Goal: Task Accomplishment & Management: Manage account settings

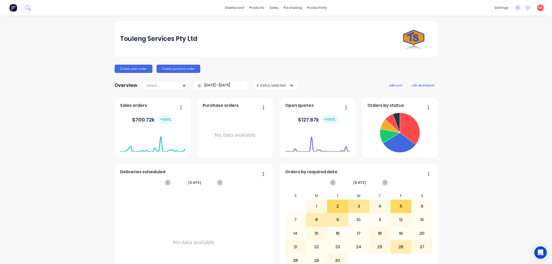
click at [29, 9] on icon at bounding box center [27, 7] width 5 height 5
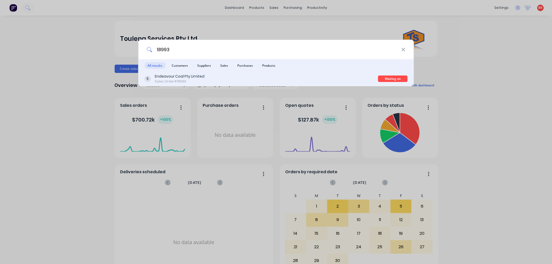
type input "18993"
click at [339, 78] on div "Endeavour Coal Pty Limited Sales Order #18993" at bounding box center [261, 79] width 234 height 10
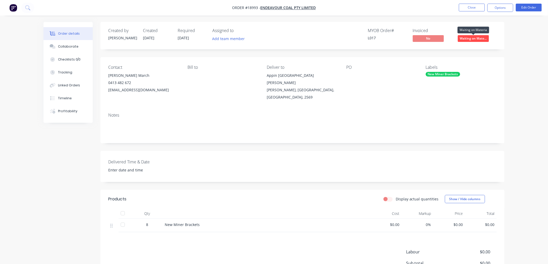
click at [469, 38] on span "Waiting on Mate..." at bounding box center [473, 38] width 31 height 6
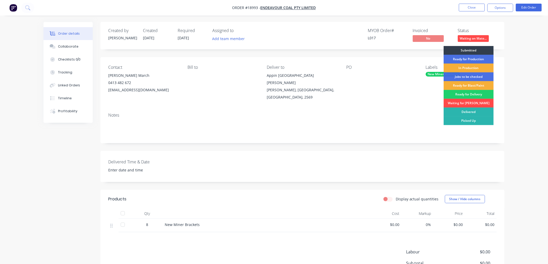
click at [465, 104] on div "Waiting for [PERSON_NAME]" at bounding box center [469, 103] width 50 height 9
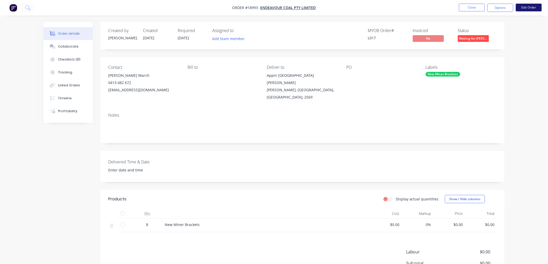
click at [525, 9] on button "Edit Order" at bounding box center [529, 8] width 26 height 8
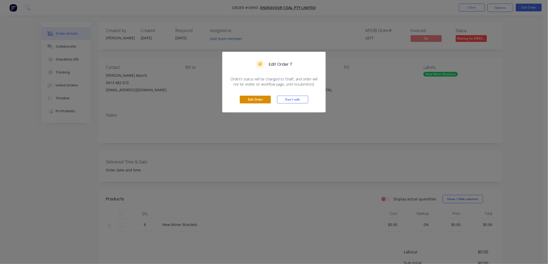
click at [256, 100] on button "Edit Order" at bounding box center [255, 100] width 31 height 8
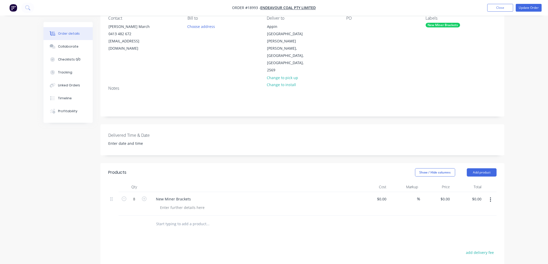
scroll to position [57, 0]
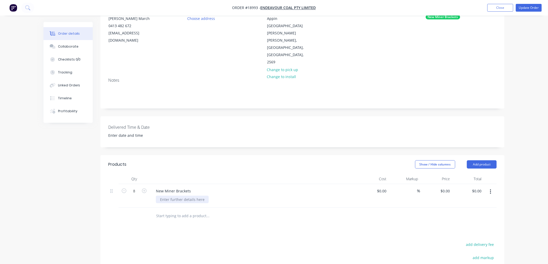
click at [178, 196] on div at bounding box center [182, 200] width 53 height 8
click at [192, 187] on div "New Miner Brackets" at bounding box center [173, 191] width 43 height 8
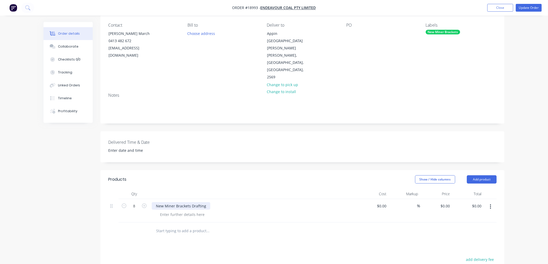
scroll to position [29, 0]
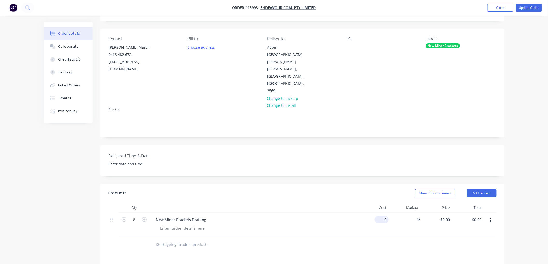
click at [382, 216] on div "0 $0.00" at bounding box center [382, 220] width 14 height 8
type input "$215.00"
type input "$1,720.00"
click at [516, 140] on div "Order details Collaborate Checklists 0/0 Tracking Linked Orders Timeline Profit…" at bounding box center [274, 178] width 548 height 414
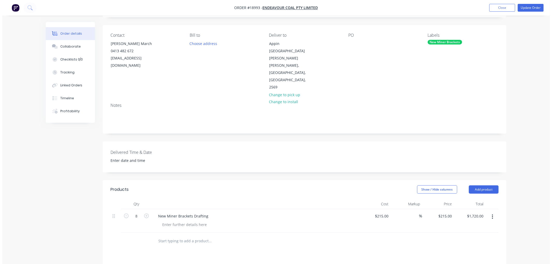
scroll to position [0, 0]
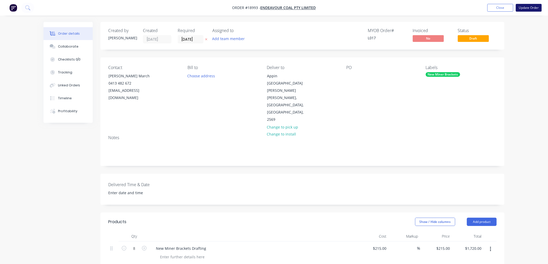
click at [519, 8] on button "Update Order" at bounding box center [529, 8] width 26 height 8
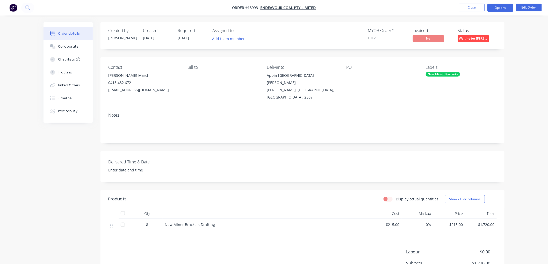
click at [495, 7] on button "Options" at bounding box center [500, 8] width 26 height 8
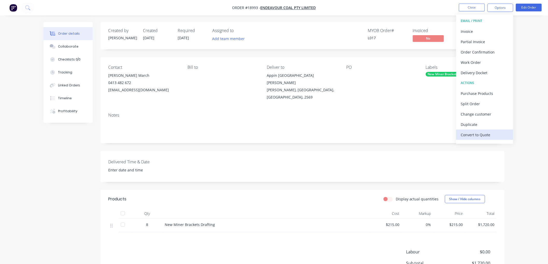
click at [475, 133] on div "Convert to Quote" at bounding box center [485, 135] width 48 height 8
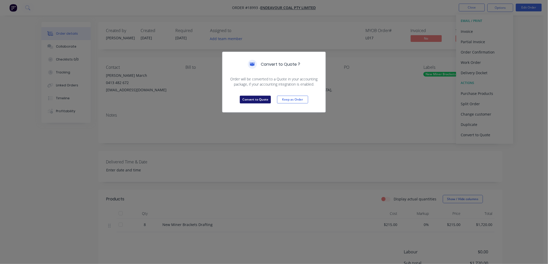
click at [261, 97] on button "Convert to Quote" at bounding box center [255, 100] width 31 height 8
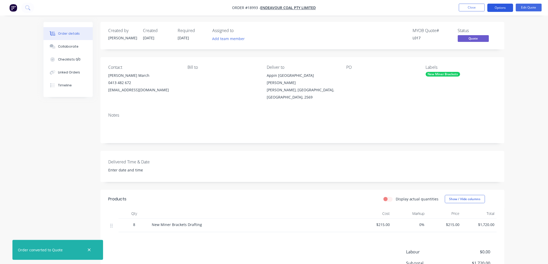
click at [501, 5] on button "Options" at bounding box center [500, 8] width 26 height 8
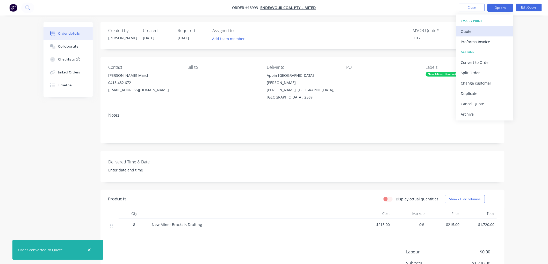
click at [471, 30] on div "Quote" at bounding box center [485, 32] width 48 height 8
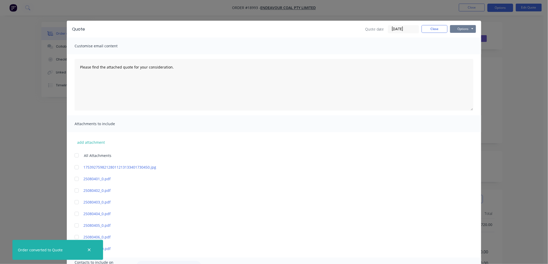
click at [457, 28] on button "Options" at bounding box center [463, 29] width 26 height 8
click at [461, 44] on button "Print" at bounding box center [466, 46] width 33 height 9
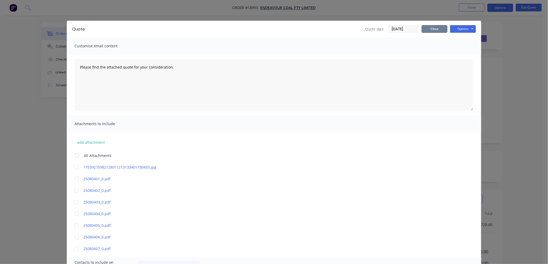
drag, startPoint x: 431, startPoint y: 30, endPoint x: 427, endPoint y: 30, distance: 3.7
click at [430, 30] on button "Close" at bounding box center [435, 29] width 26 height 8
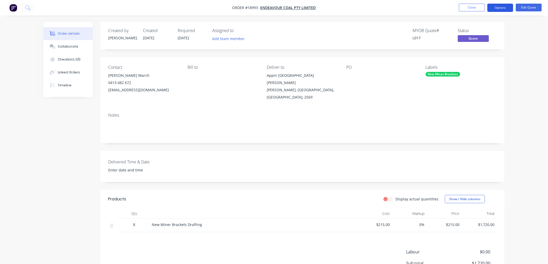
click at [507, 7] on button "Options" at bounding box center [500, 8] width 26 height 8
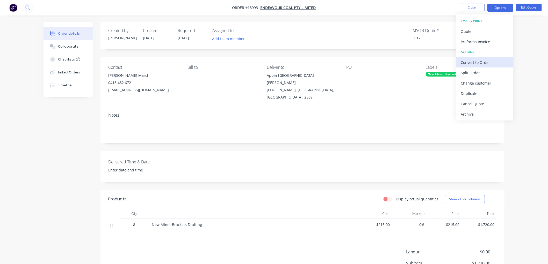
click at [472, 64] on div "Convert to Order" at bounding box center [485, 63] width 48 height 8
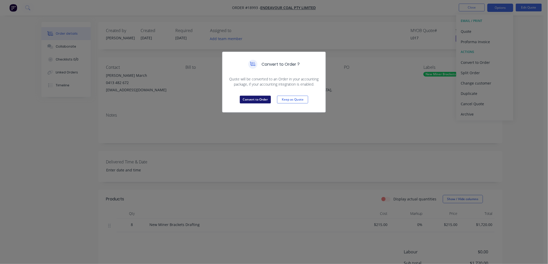
click at [259, 99] on button "Convert to Order" at bounding box center [255, 100] width 31 height 8
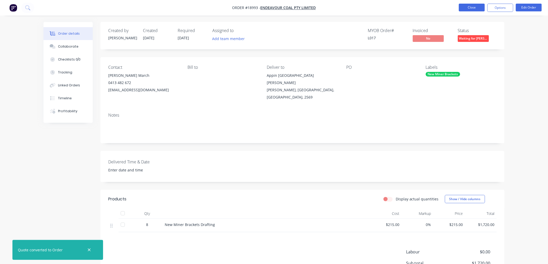
click at [466, 9] on button "Close" at bounding box center [472, 8] width 26 height 8
